Goal: Task Accomplishment & Management: Use online tool/utility

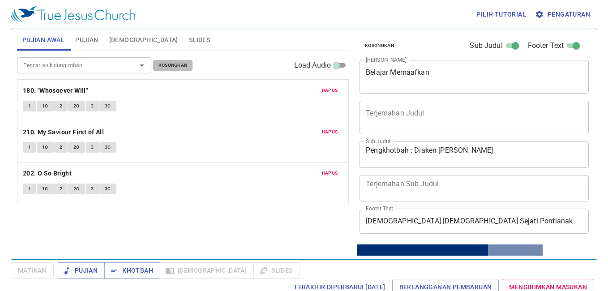
click at [169, 69] on span "Kosongkan" at bounding box center [173, 65] width 29 height 8
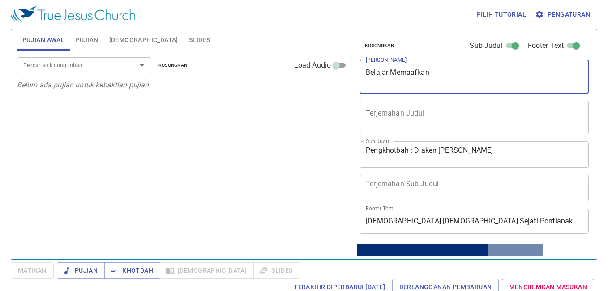
drag, startPoint x: 443, startPoint y: 69, endPoint x: 278, endPoint y: 61, distance: 165.0
click at [278, 61] on div "Pujian Awal Pujian Alkitab Slides Pencarian kidung rohani Pencarian kidung roha…" at bounding box center [303, 141] width 581 height 230
type textarea "[DEMOGRAPHIC_DATA] yang Memulihkan"
click at [103, 70] on input "Pencarian kidung rohani" at bounding box center [71, 65] width 103 height 10
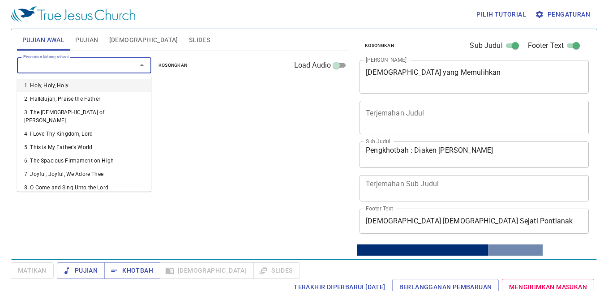
click at [87, 38] on span "Pujian" at bounding box center [86, 39] width 23 height 11
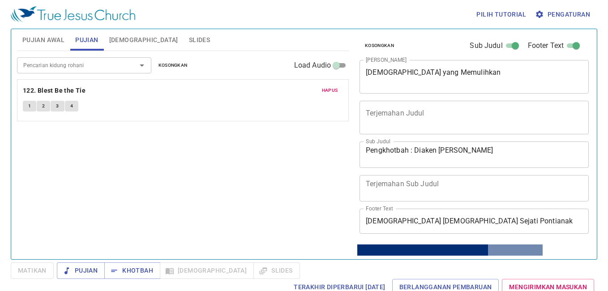
click at [331, 91] on span "Hapus" at bounding box center [330, 90] width 16 height 8
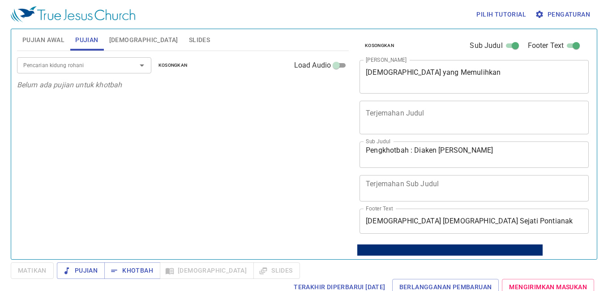
click at [122, 65] on input "Pencarian kidung rohani" at bounding box center [71, 65] width 103 height 10
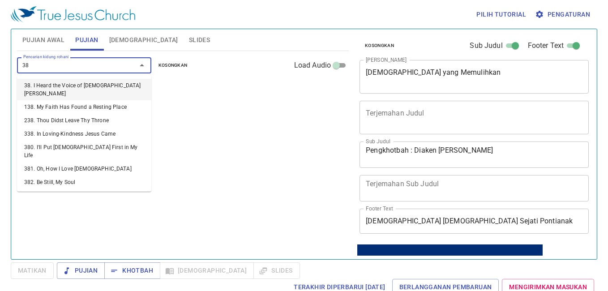
type input "380"
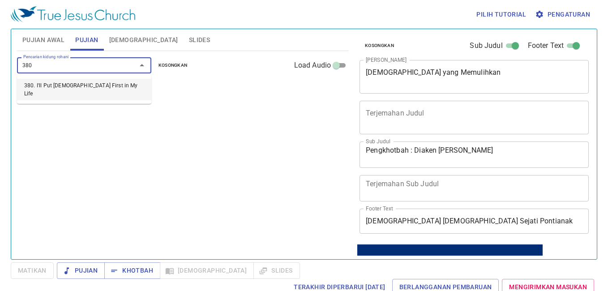
click at [124, 82] on li "380. I'll Put Jesus First in My Life" at bounding box center [84, 90] width 134 height 22
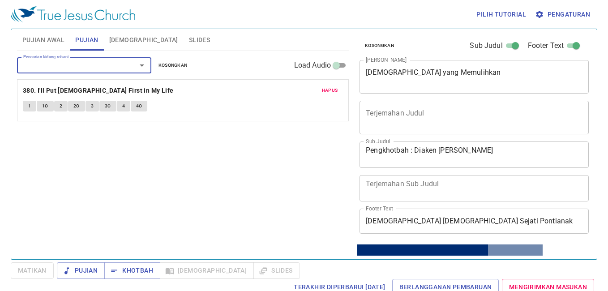
click at [27, 107] on button "1" at bounding box center [29, 106] width 13 height 11
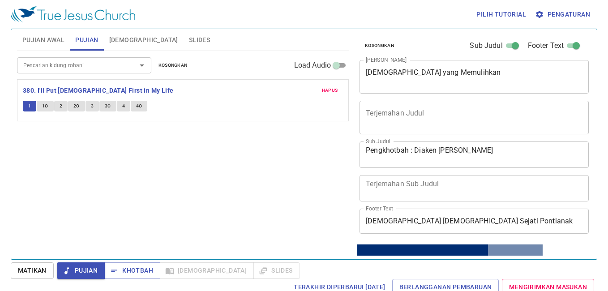
click at [572, 10] on span "Pengaturan" at bounding box center [563, 14] width 53 height 11
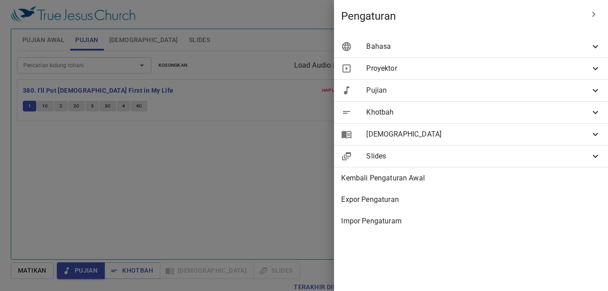
click at [469, 41] on div "Bahasa" at bounding box center [471, 47] width 274 height 22
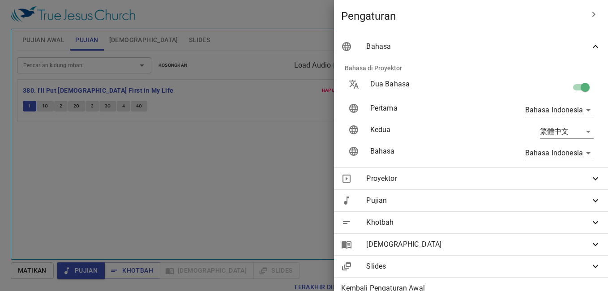
click at [570, 85] on input "checkbox" at bounding box center [585, 89] width 51 height 17
checkbox input "false"
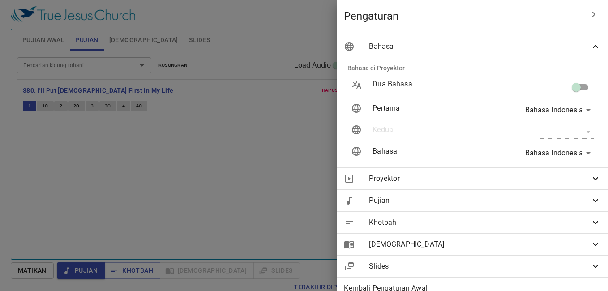
click at [233, 120] on div at bounding box center [304, 145] width 608 height 291
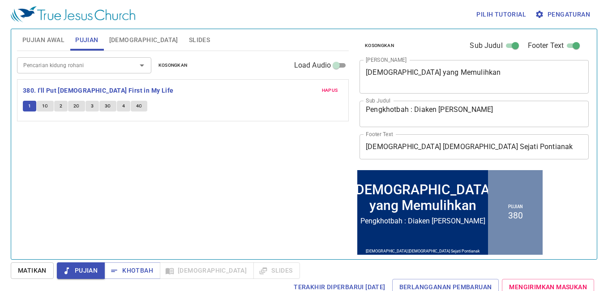
click at [29, 269] on span "Matikan" at bounding box center [32, 270] width 29 height 11
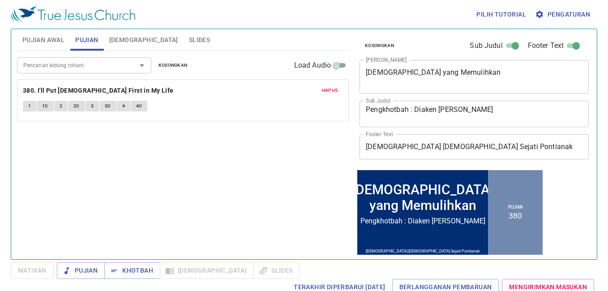
click at [55, 38] on span "Pujian Awal" at bounding box center [43, 39] width 42 height 11
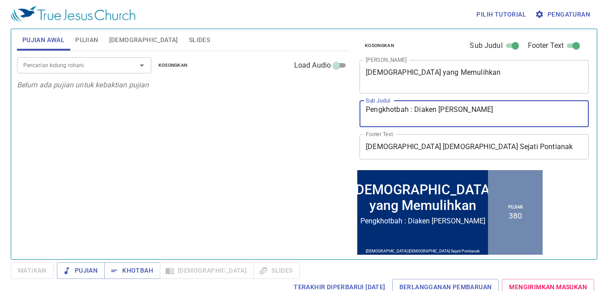
drag, startPoint x: 511, startPoint y: 115, endPoint x: 438, endPoint y: 118, distance: 72.7
click at [439, 118] on textarea "Pengkhotbah : Diaken Markus Gunadi" at bounding box center [474, 113] width 217 height 17
type textarea "Pengkhotbah : Sdr. David Cherry"
click at [97, 41] on span "Pujian" at bounding box center [86, 39] width 23 height 11
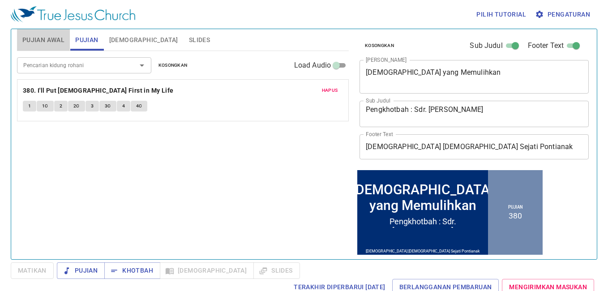
click at [55, 44] on span "Pujian Awal" at bounding box center [43, 39] width 42 height 11
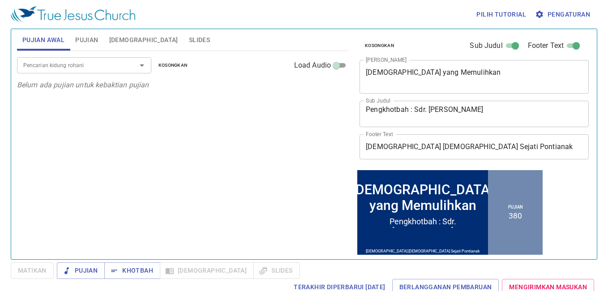
click at [62, 63] on input "Pencarian kidung rohani" at bounding box center [71, 65] width 103 height 10
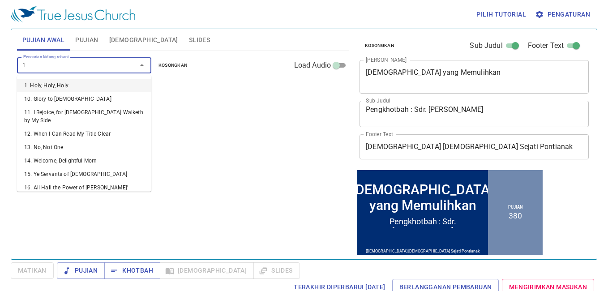
type input "17"
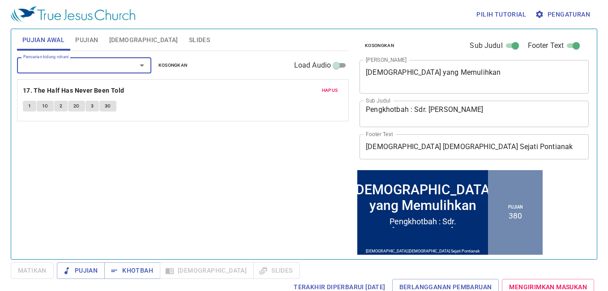
click at [25, 103] on button "1" at bounding box center [29, 106] width 13 height 11
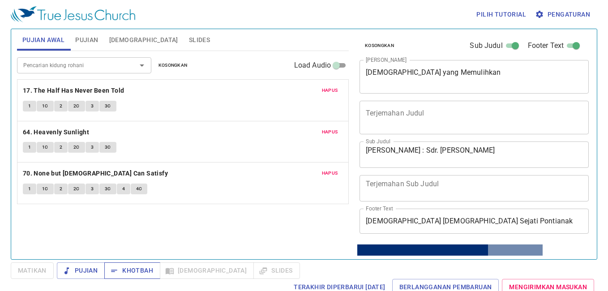
click at [132, 273] on span "Khotbah" at bounding box center [133, 270] width 42 height 11
click at [43, 268] on span "Matikan" at bounding box center [32, 270] width 29 height 11
click at [131, 274] on span "Khotbah" at bounding box center [133, 270] width 42 height 11
click at [184, 34] on button "Slides" at bounding box center [200, 40] width 32 height 22
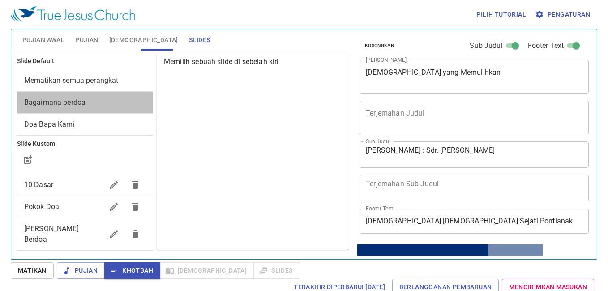
click at [101, 105] on span "Bagaimana berdoa" at bounding box center [85, 102] width 122 height 11
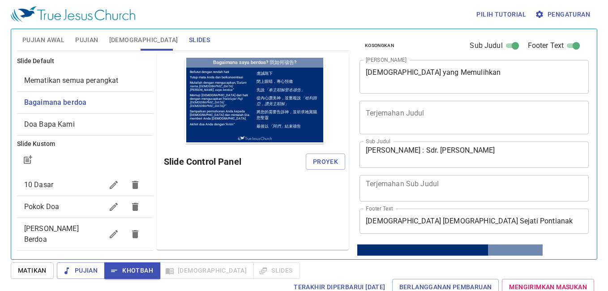
drag, startPoint x: 146, startPoint y: 141, endPoint x: 146, endPoint y: 167, distance: 26.4
click at [146, 167] on ul "Slide Default Mematikan semua perangkat Bagaimana berdoa Doa Bapa Kami Slide Ku…" at bounding box center [85, 166] width 136 height 227
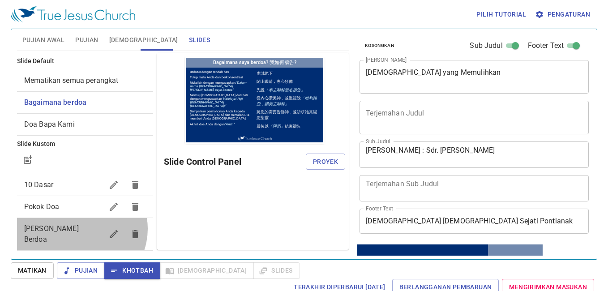
click at [80, 229] on span "[PERSON_NAME] Berdoa" at bounding box center [63, 235] width 79 height 22
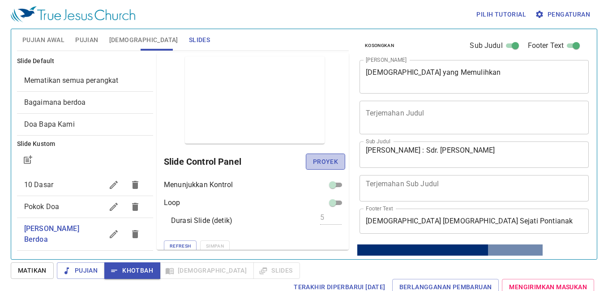
click at [318, 160] on span "Proyek" at bounding box center [325, 161] width 25 height 11
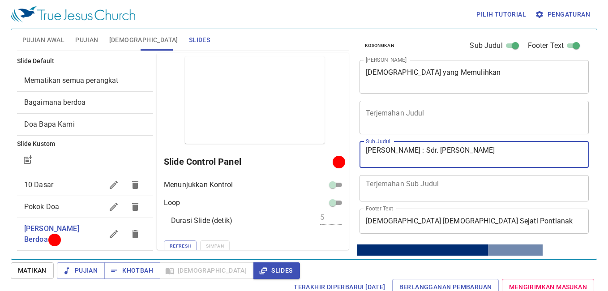
click at [465, 151] on textarea "Pengkhotbah : Sdr. David Cherry" at bounding box center [474, 154] width 217 height 17
type textarea "[PERSON_NAME] : Sdr. [PERSON_NAME]"
click at [573, 14] on span "Pengaturan" at bounding box center [563, 14] width 53 height 11
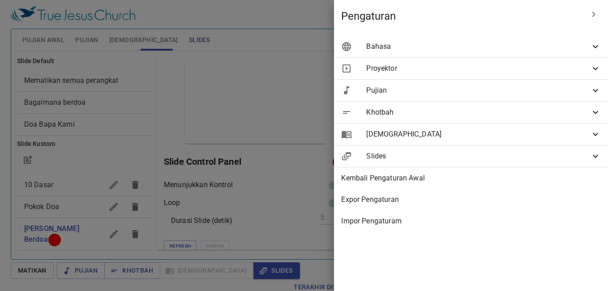
click at [464, 46] on span "Bahasa" at bounding box center [478, 46] width 224 height 11
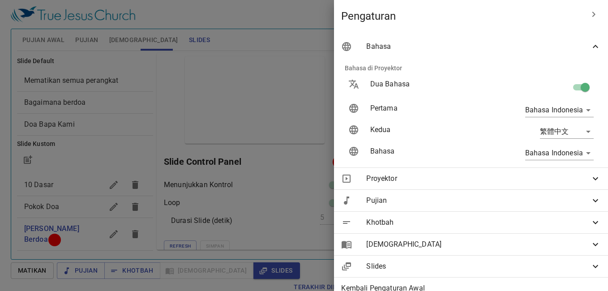
click at [576, 88] on input "checkbox" at bounding box center [585, 89] width 51 height 17
checkbox input "false"
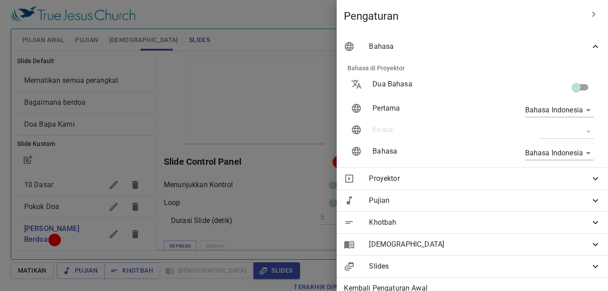
click at [256, 30] on div at bounding box center [304, 145] width 608 height 291
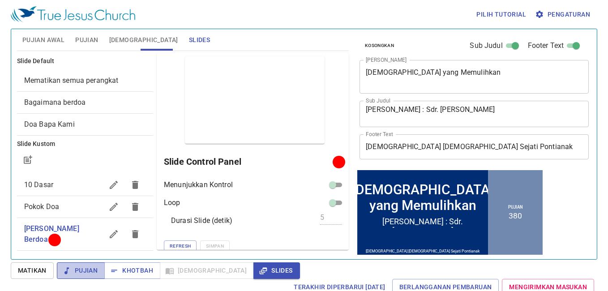
click at [85, 273] on span "Pujian" at bounding box center [81, 270] width 34 height 11
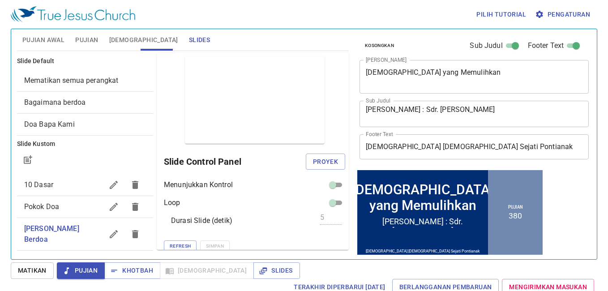
click at [35, 34] on span "Pujian Awal" at bounding box center [43, 39] width 42 height 11
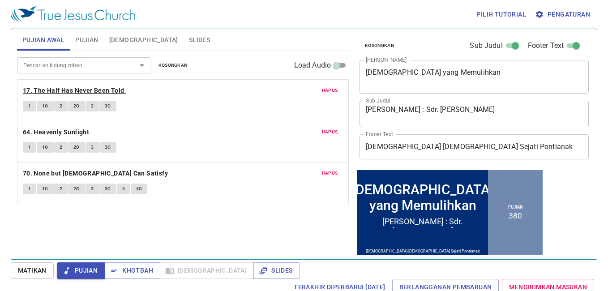
click at [40, 92] on b "17. The Half Has Never Been Told" at bounding box center [74, 90] width 102 height 11
click at [26, 110] on button "1" at bounding box center [29, 106] width 13 height 11
click at [60, 133] on b "64. Heavenly Sunlight" at bounding box center [56, 132] width 66 height 11
click at [27, 147] on button "1" at bounding box center [29, 147] width 13 height 11
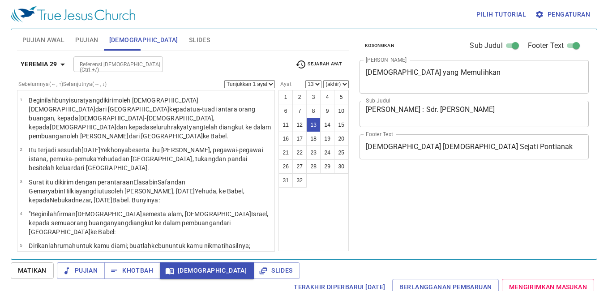
select select "13"
select select "10"
select select "11"
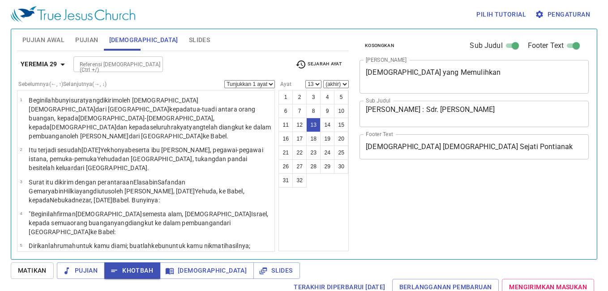
select select "13"
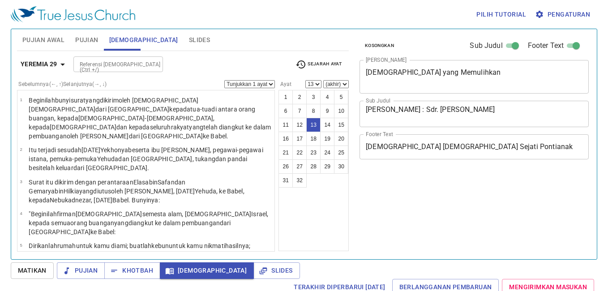
select select "13"
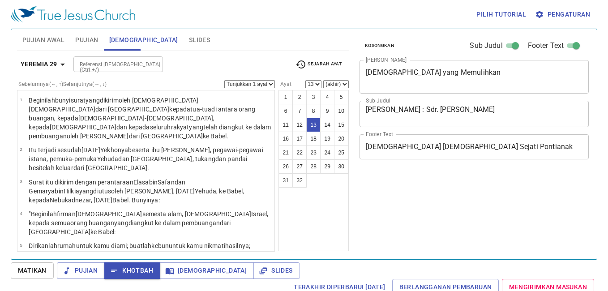
select select "13"
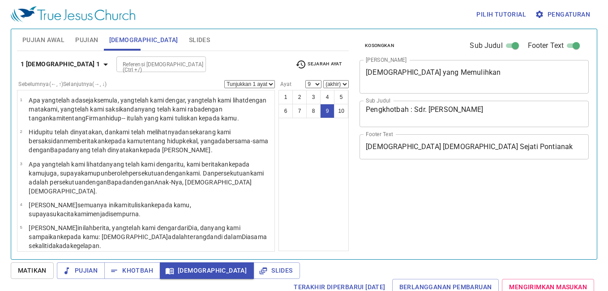
select select "9"
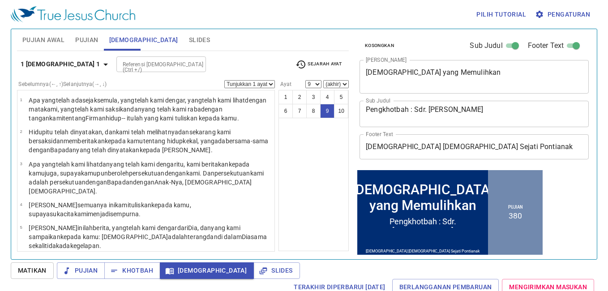
scroll to position [121, 0]
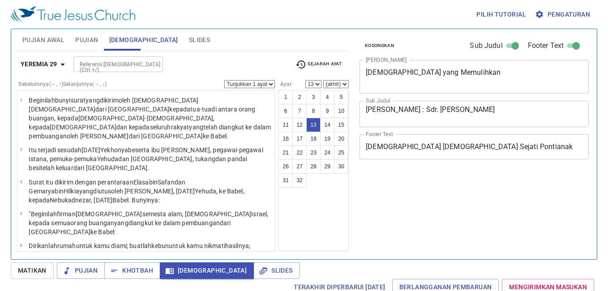
select select "13"
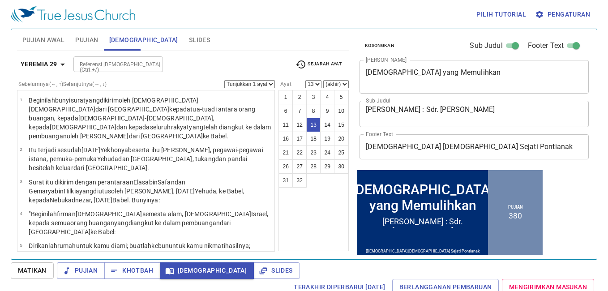
click at [136, 270] on span "Khotbah" at bounding box center [133, 270] width 42 height 11
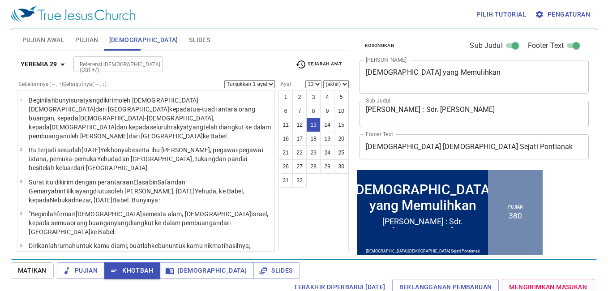
scroll to position [291, 0]
